Goal: Find specific page/section: Find specific page/section

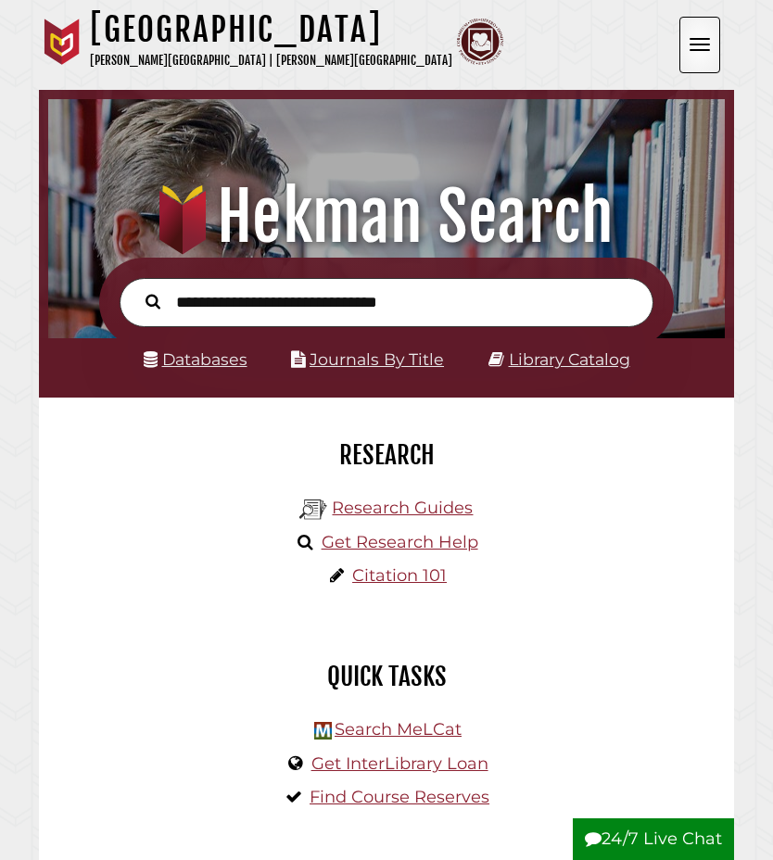
scroll to position [222, 667]
click at [209, 361] on link "Databases" at bounding box center [196, 358] width 104 height 19
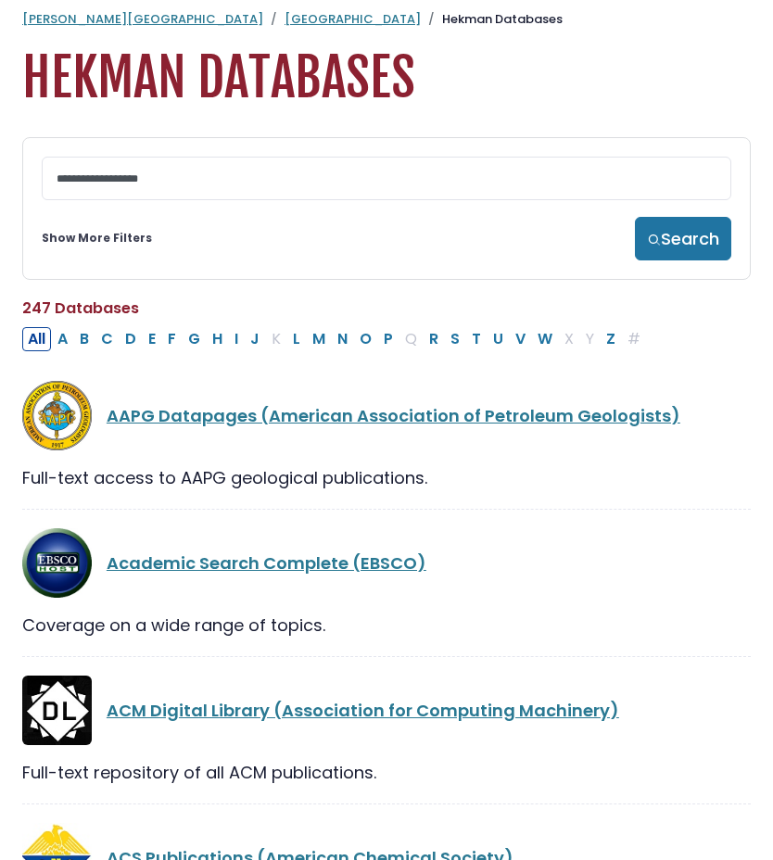
scroll to position [23, 0]
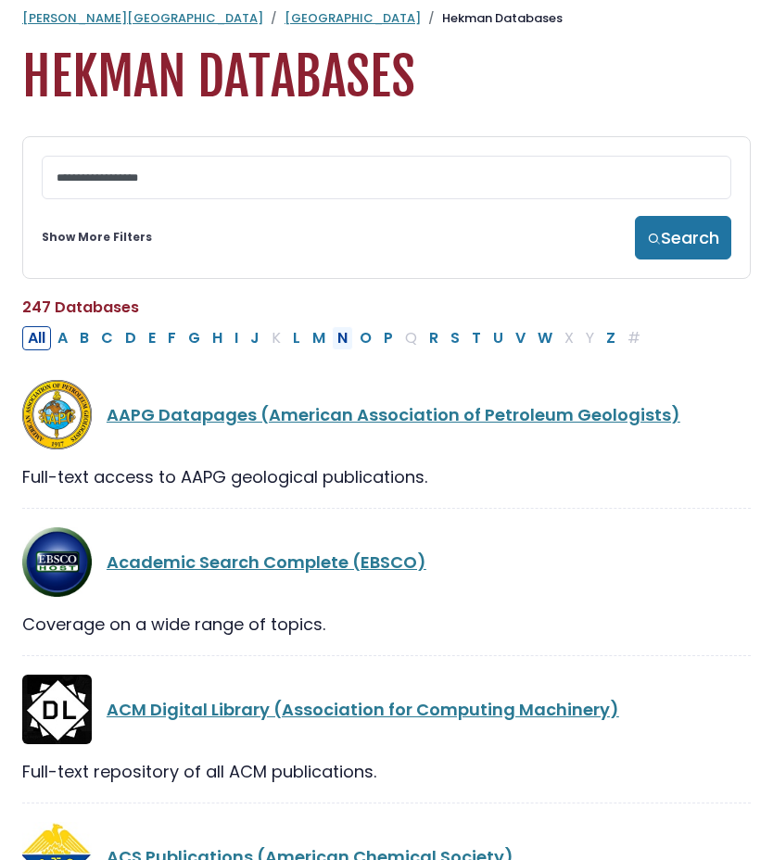
click at [348, 344] on button "N" at bounding box center [342, 338] width 21 height 24
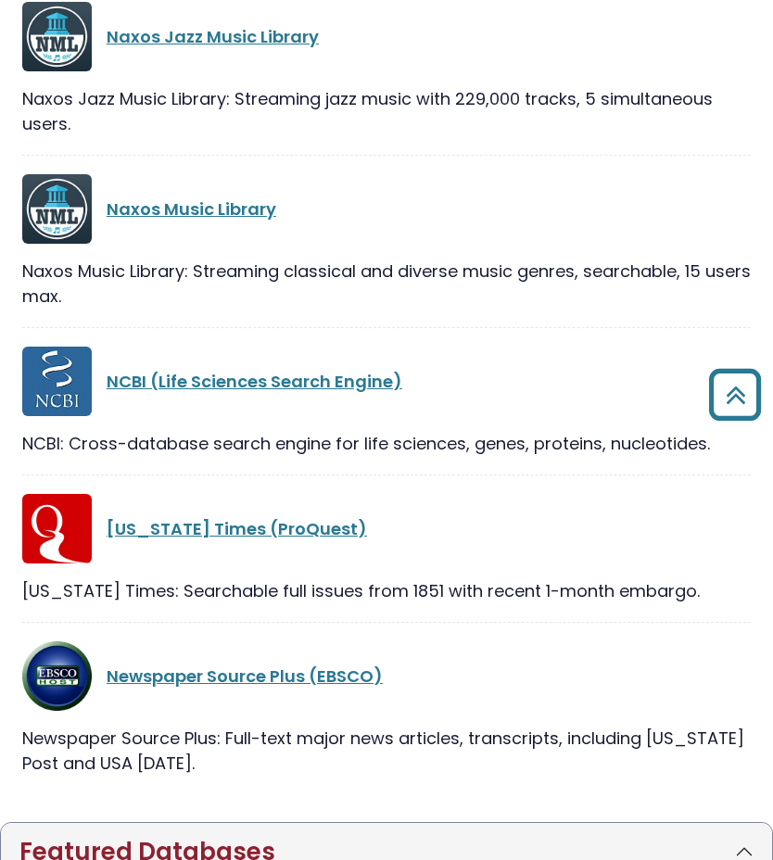
scroll to position [1499, 0]
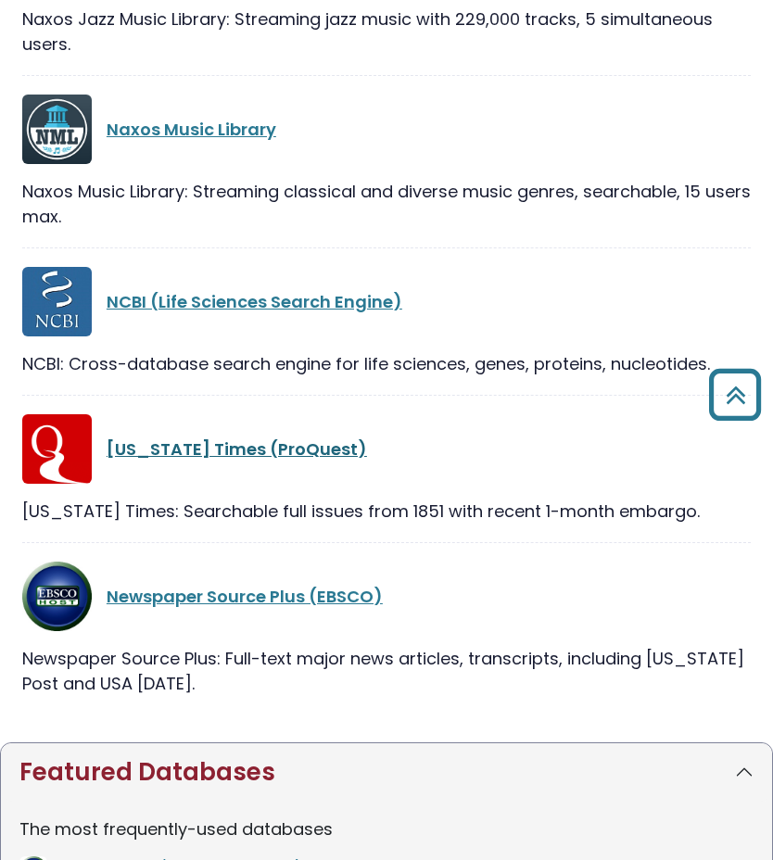
click at [275, 448] on link "New York Times (ProQuest)" at bounding box center [237, 448] width 260 height 23
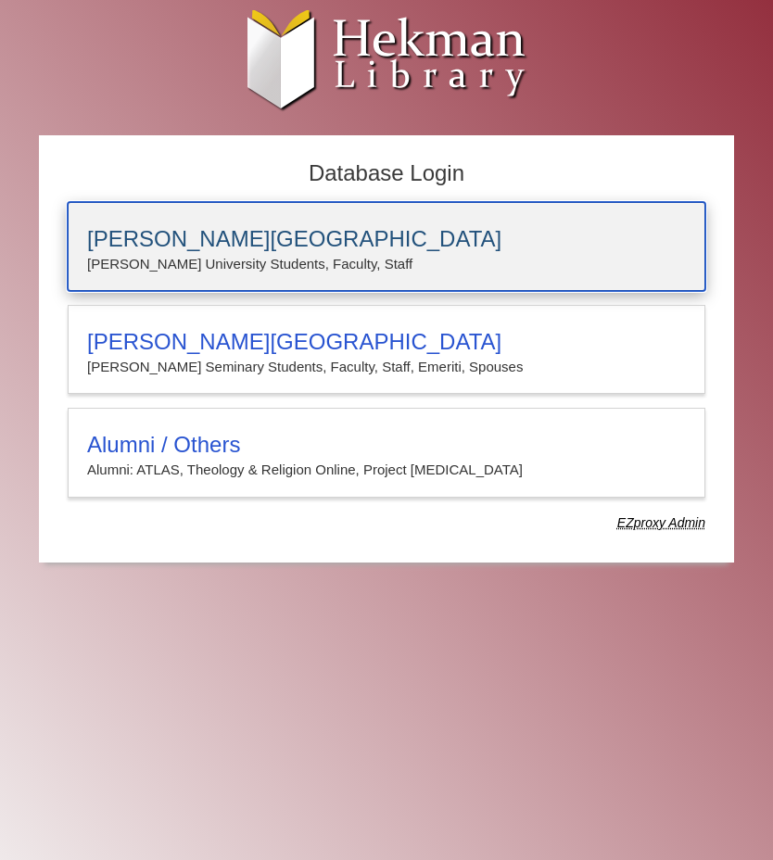
click at [272, 262] on p "Calvin University Students, Faculty, Staff" at bounding box center [386, 264] width 599 height 24
